Goal: Information Seeking & Learning: Learn about a topic

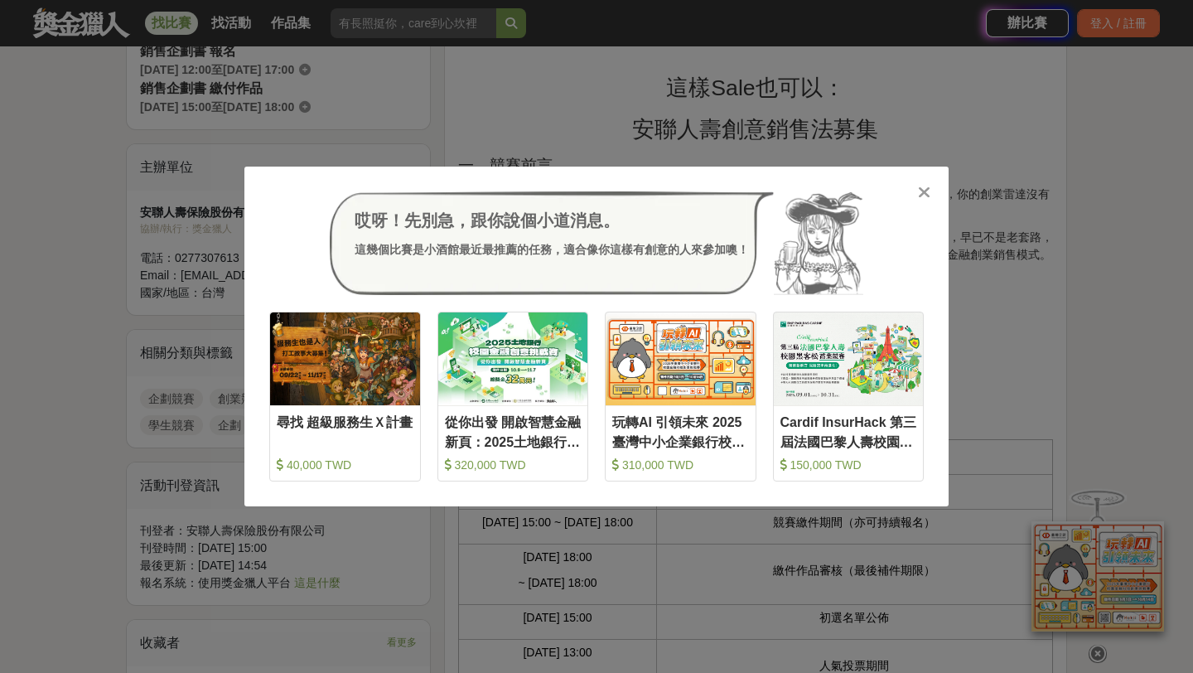
click at [918, 193] on icon at bounding box center [924, 192] width 12 height 17
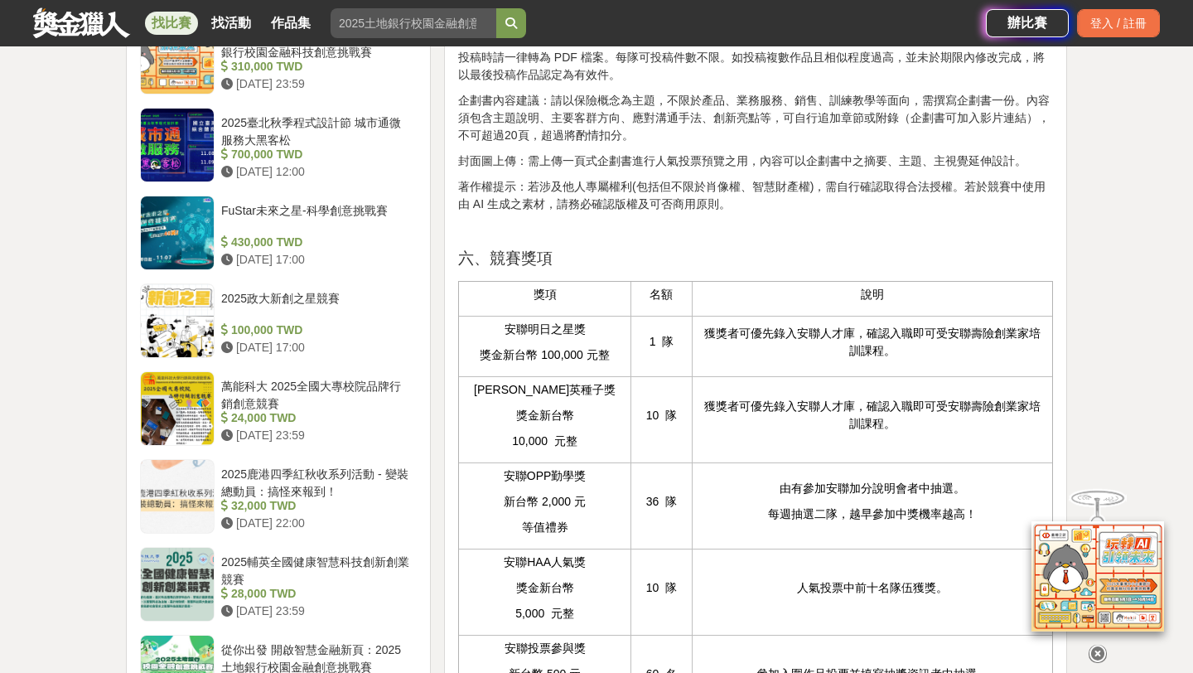
scroll to position [1434, 0]
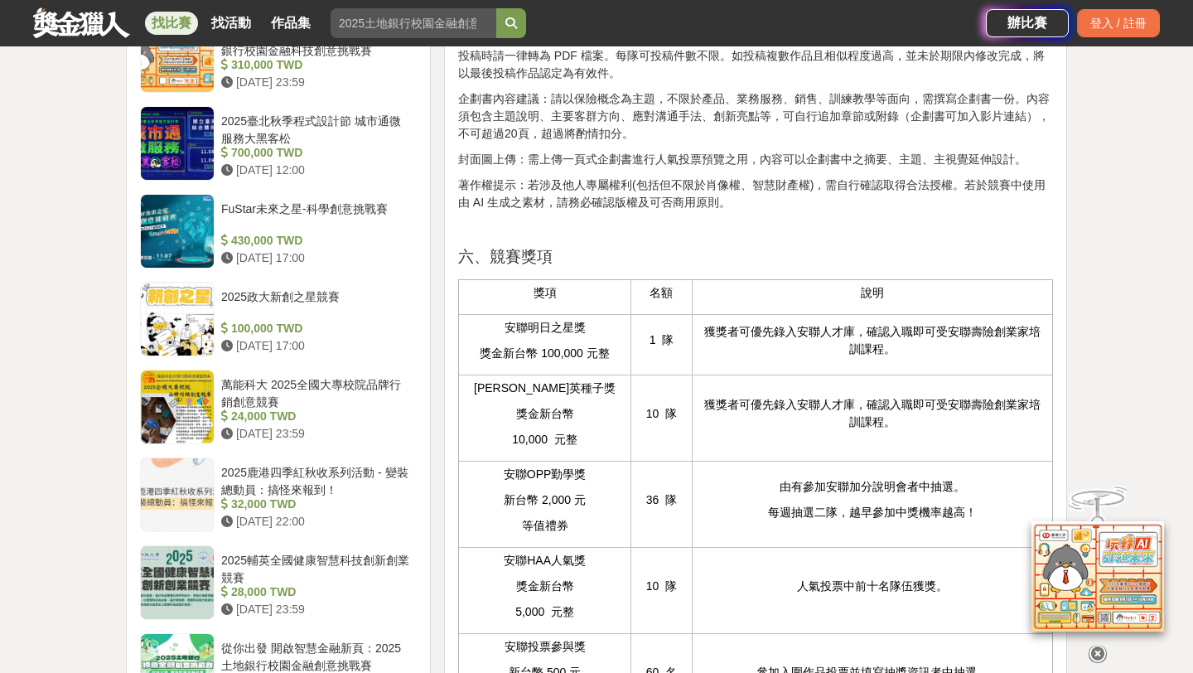
click at [1097, 649] on icon at bounding box center [1097, 653] width 18 height 18
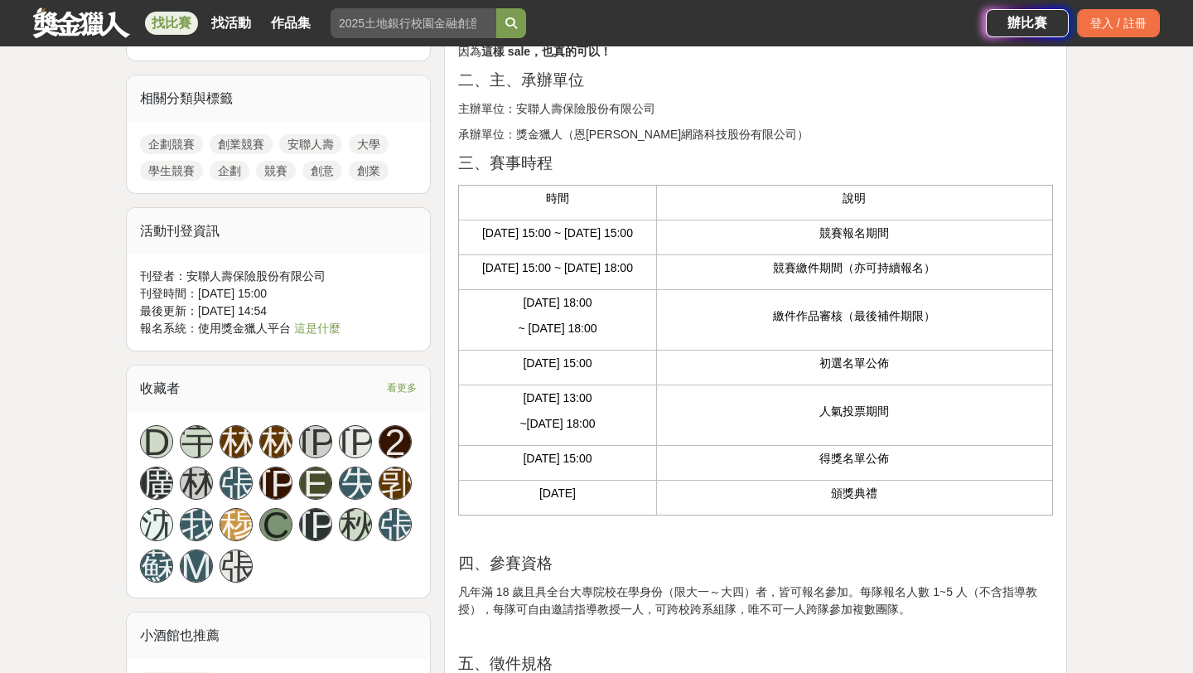
scroll to position [697, 0]
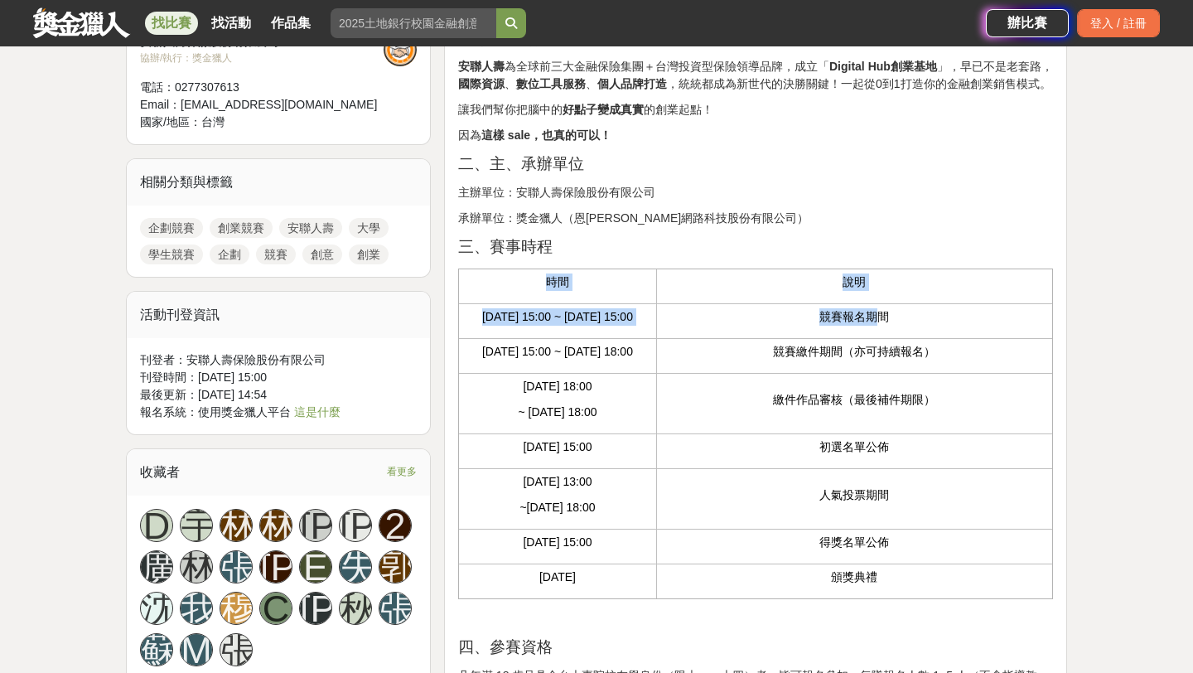
drag, startPoint x: 880, startPoint y: 324, endPoint x: 904, endPoint y: 244, distance: 83.9
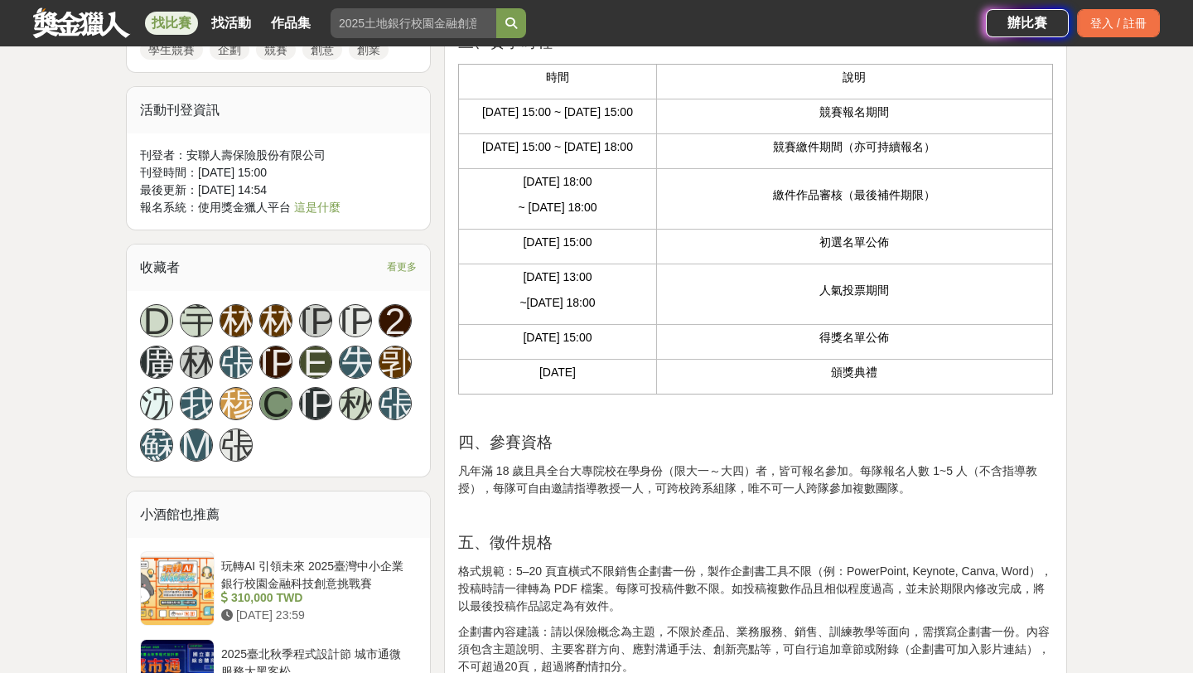
scroll to position [907, 0]
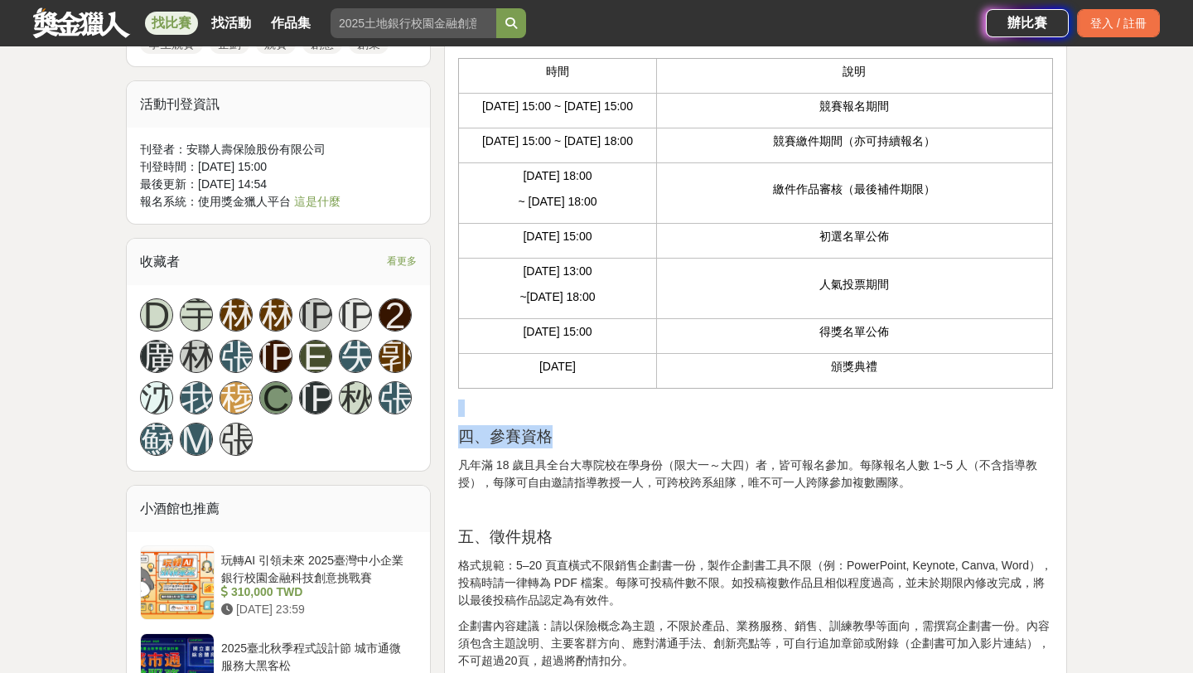
drag, startPoint x: 1014, startPoint y: 412, endPoint x: 975, endPoint y: 463, distance: 63.8
click at [975, 448] on p "四、參賽資格" at bounding box center [755, 436] width 595 height 23
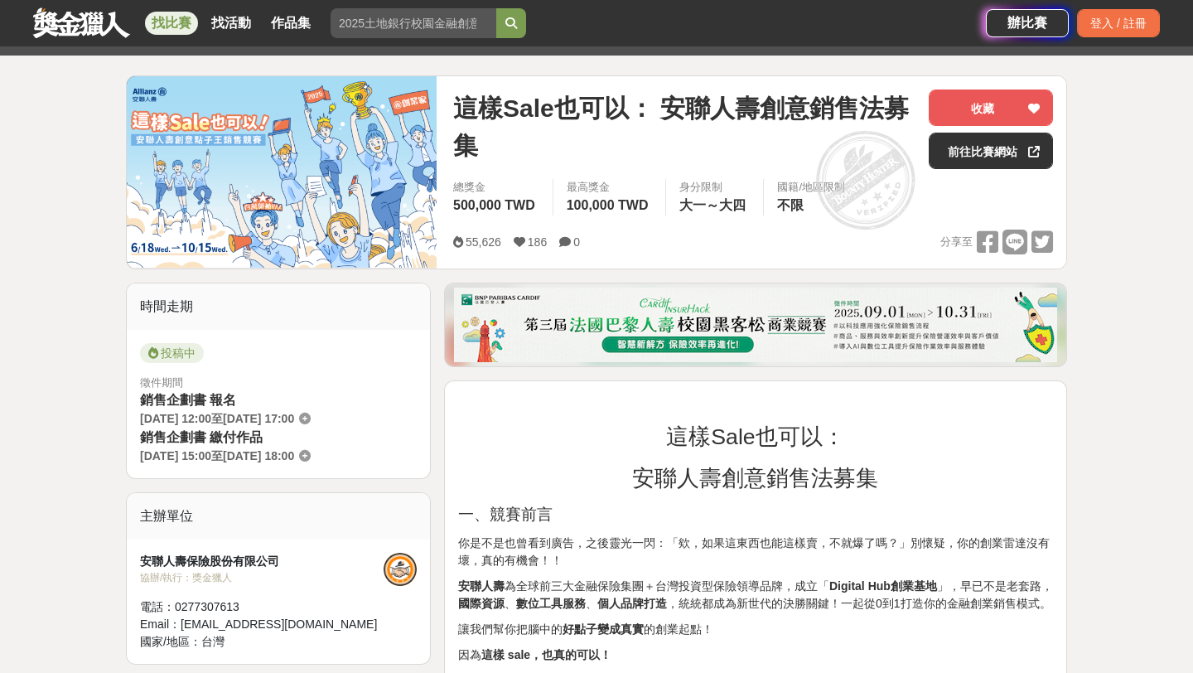
scroll to position [0, 0]
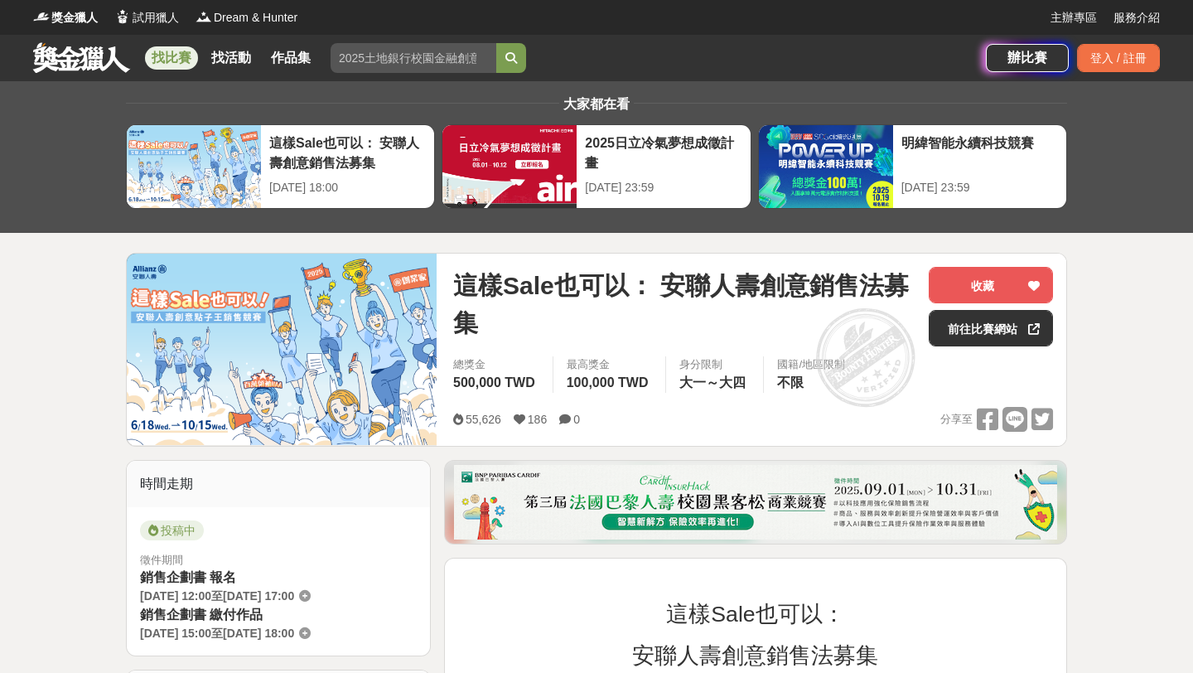
click at [742, 379] on span "大一～大四" at bounding box center [712, 382] width 66 height 14
drag, startPoint x: 743, startPoint y: 379, endPoint x: 673, endPoint y: 388, distance: 71.0
click at [673, 388] on div "身分限制 大一～大四" at bounding box center [714, 374] width 98 height 36
click at [456, 377] on span "500,000 TWD" at bounding box center [494, 382] width 82 height 14
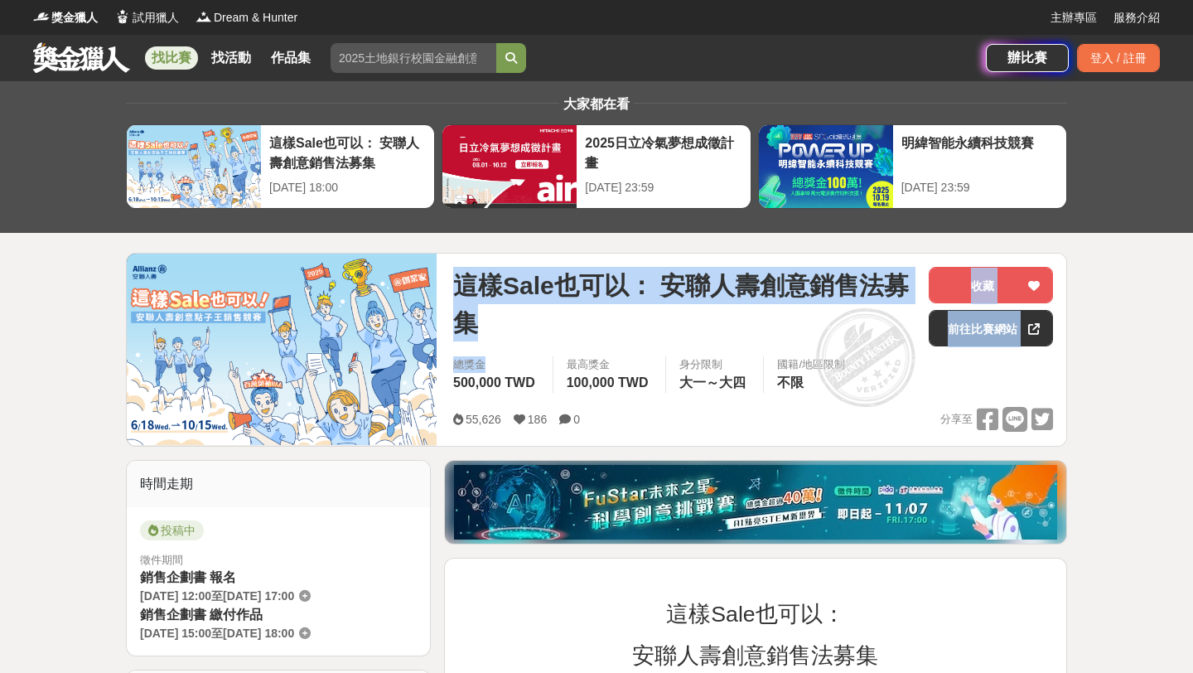
drag, startPoint x: 456, startPoint y: 378, endPoint x: 498, endPoint y: 257, distance: 128.1
click at [498, 257] on div "這樣Sale也可以： 安聯人壽創意銷售法募集 收藏 前往比賽網站 總獎金 500,000 TWD 最高獎金 100,000 TWD 身分限制 大一～大四 國籍…" at bounding box center [753, 349] width 626 height 192
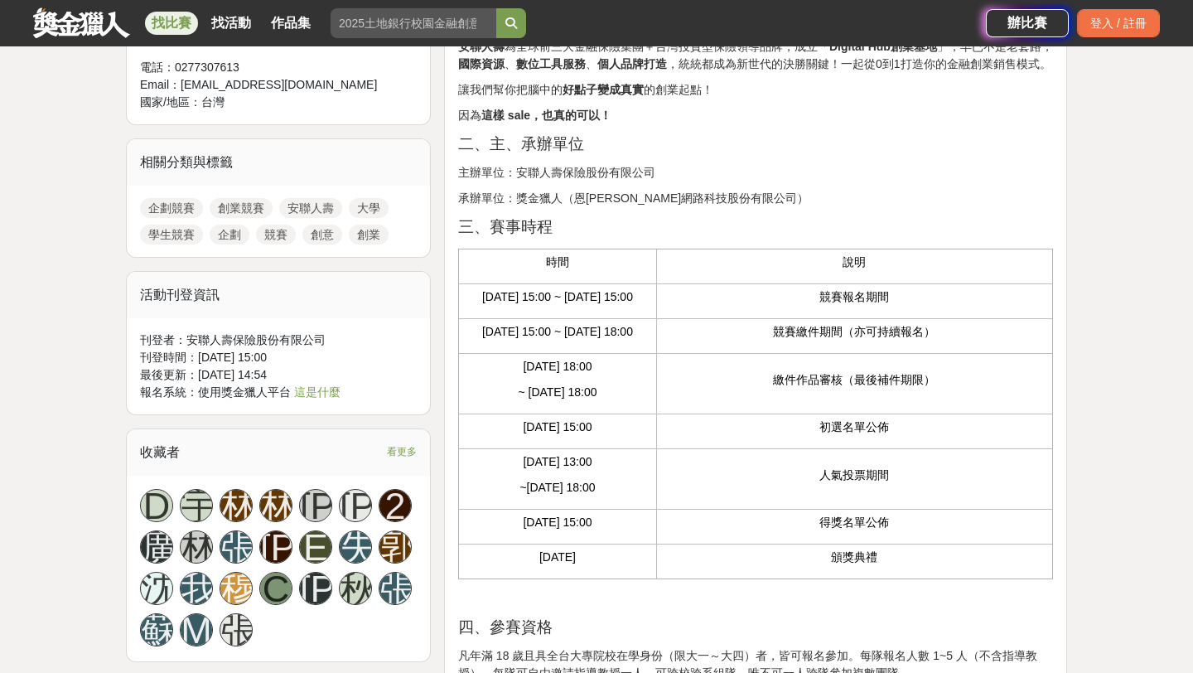
scroll to position [717, 0]
